Goal: Navigation & Orientation: Find specific page/section

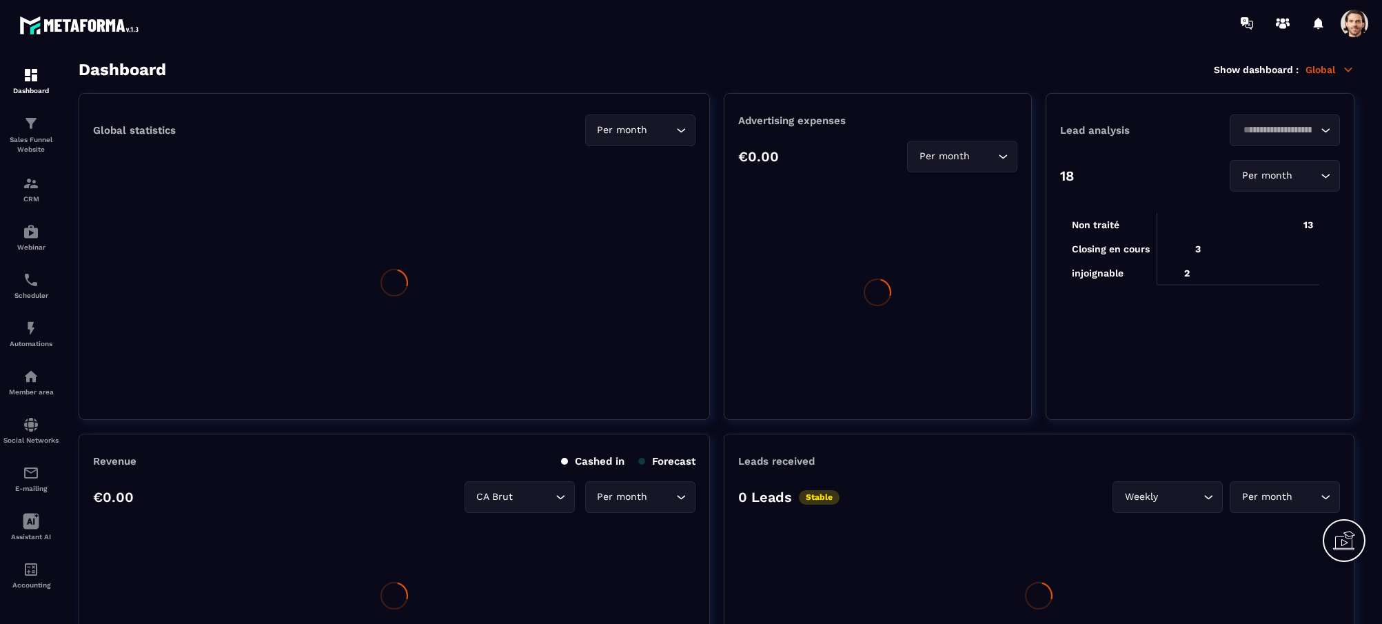
click at [1359, 28] on span at bounding box center [1355, 24] width 28 height 28
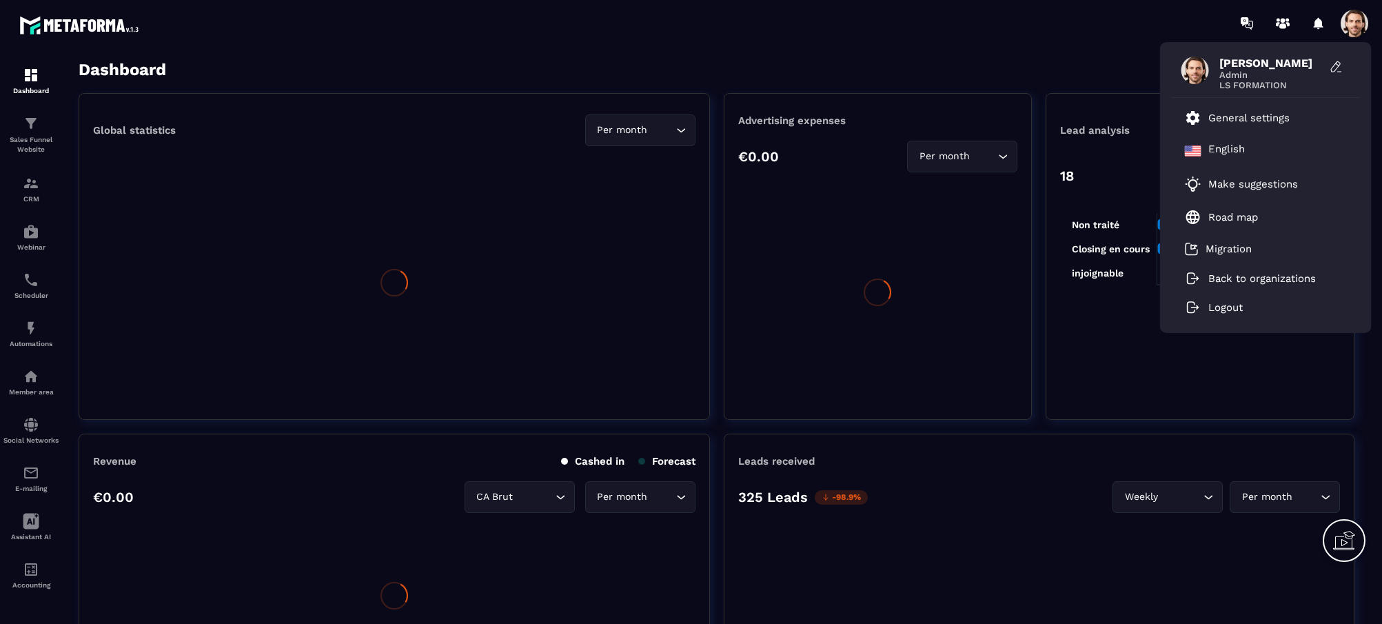
click at [1356, 26] on span at bounding box center [1355, 24] width 28 height 28
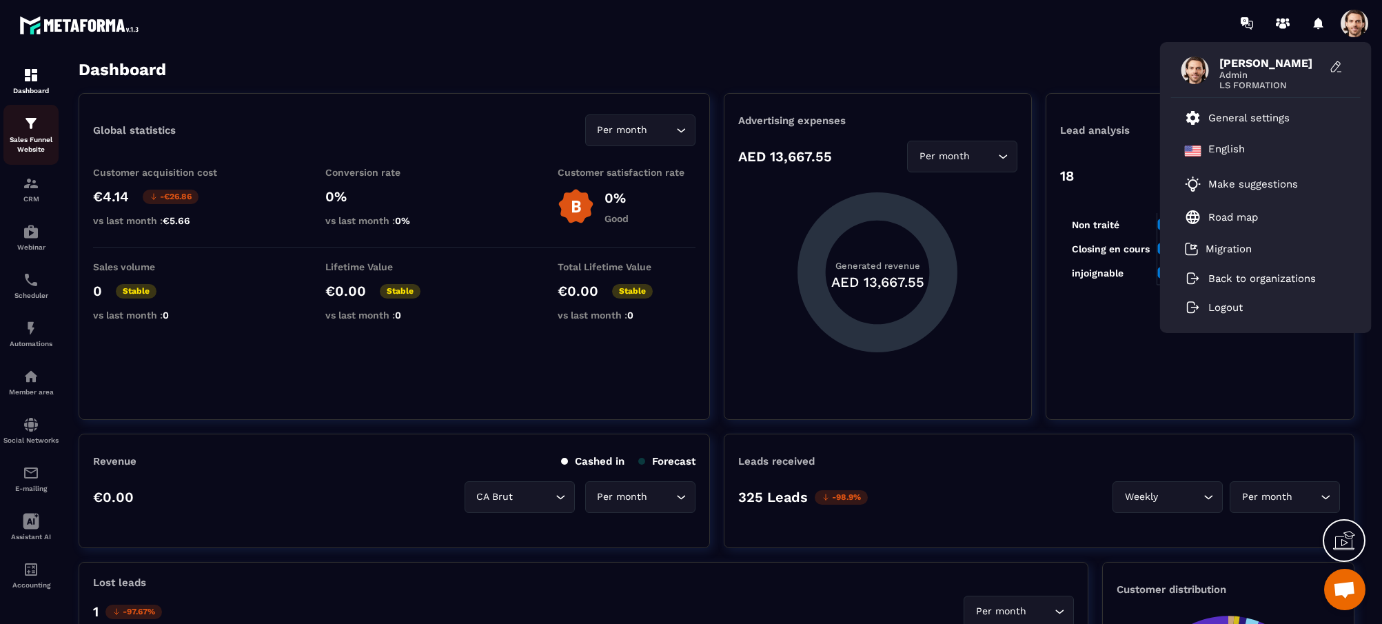
click at [38, 132] on div "Sales Funnel Website" at bounding box center [30, 134] width 55 height 39
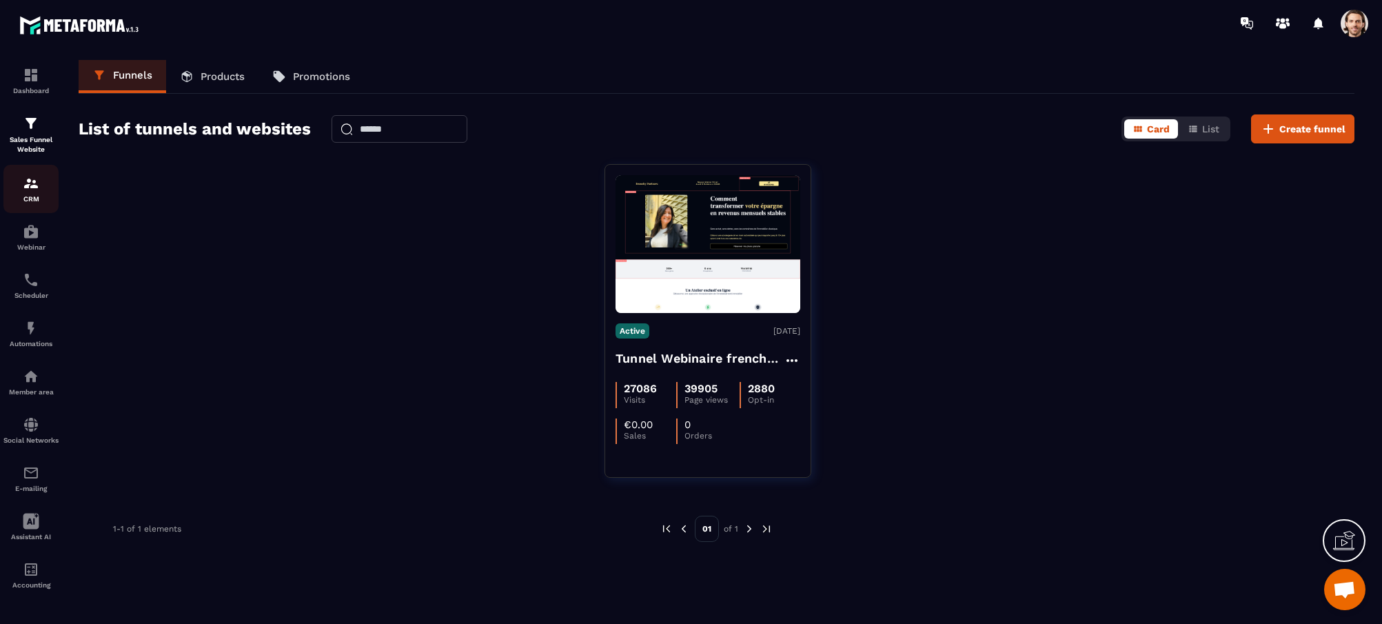
click at [26, 186] on img at bounding box center [31, 183] width 17 height 17
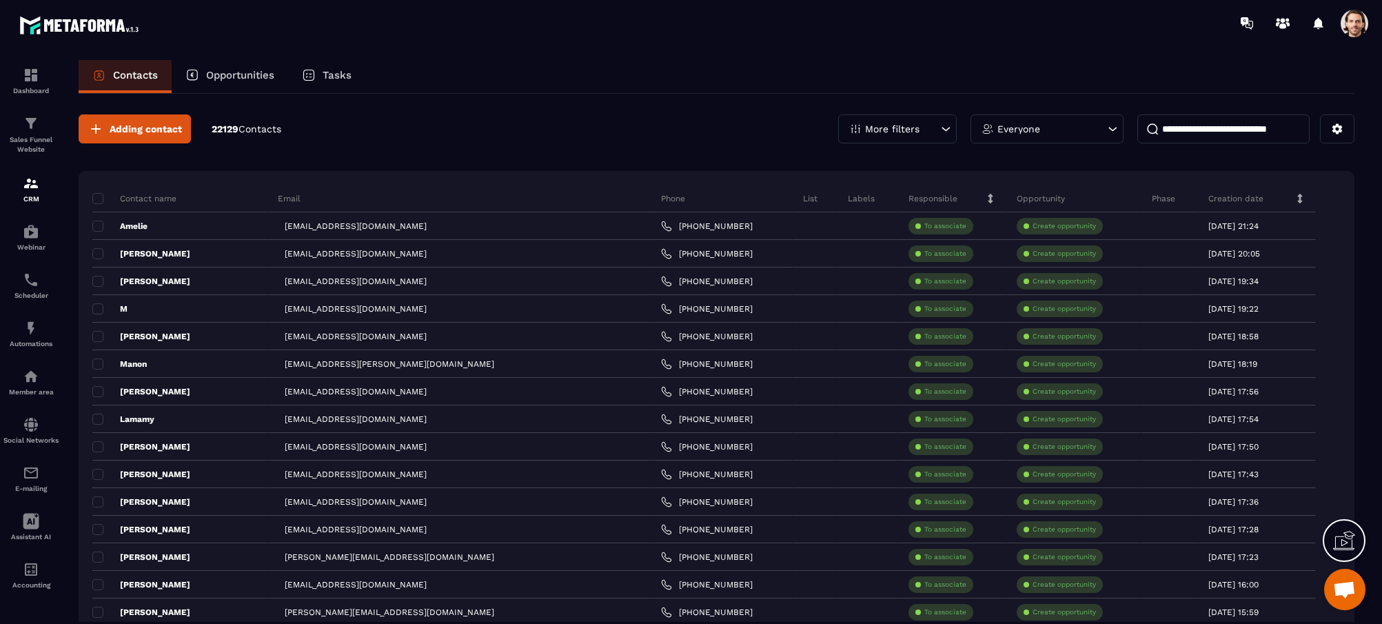
click at [319, 72] on div "Tasks" at bounding box center [326, 76] width 77 height 33
